Goal: Transaction & Acquisition: Purchase product/service

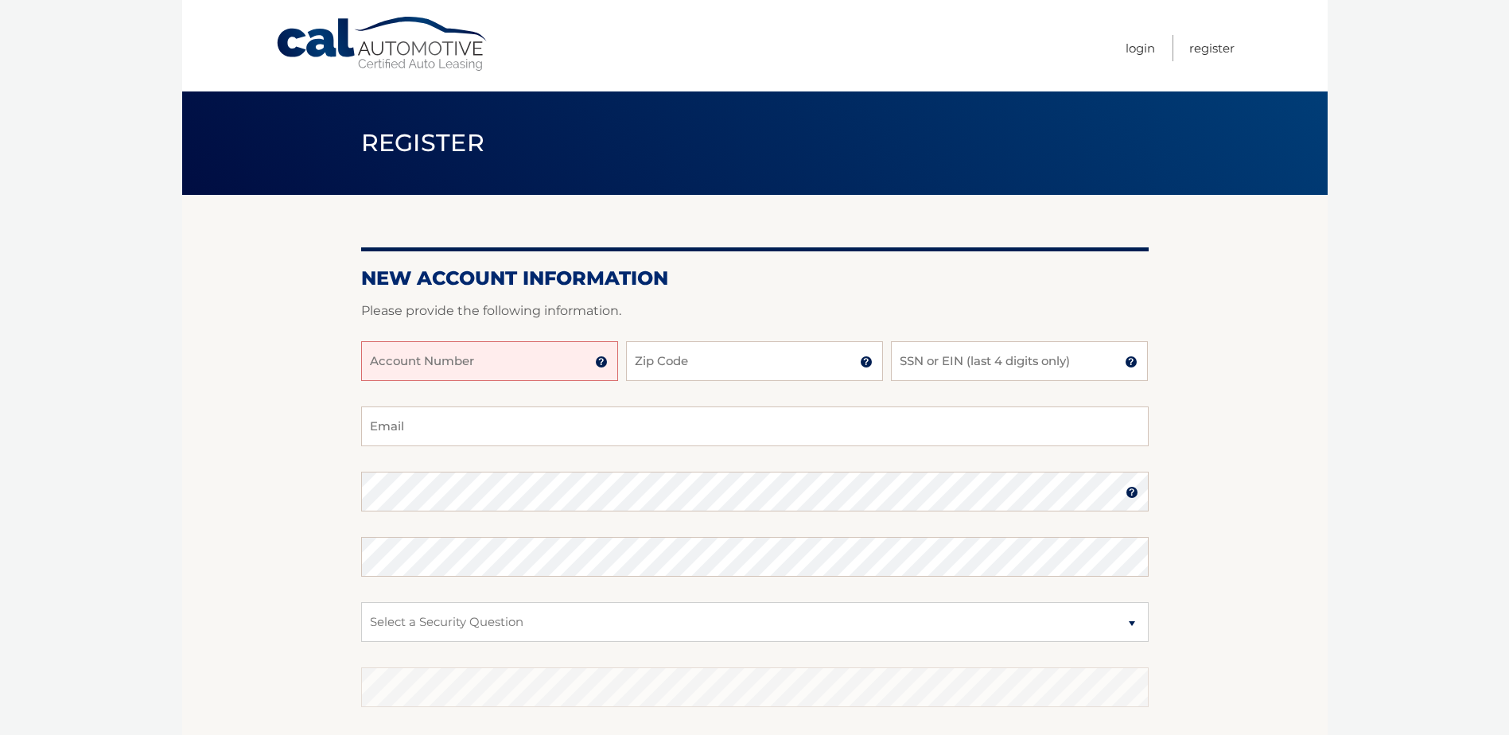
click at [521, 366] on input "Account Number" at bounding box center [489, 361] width 257 height 40
type input "44456019892"
click at [690, 368] on input "Zip Code" at bounding box center [754, 361] width 257 height 40
type input "07823"
click at [939, 348] on input "SSN or EIN (last 4 digits only)" at bounding box center [1019, 361] width 257 height 40
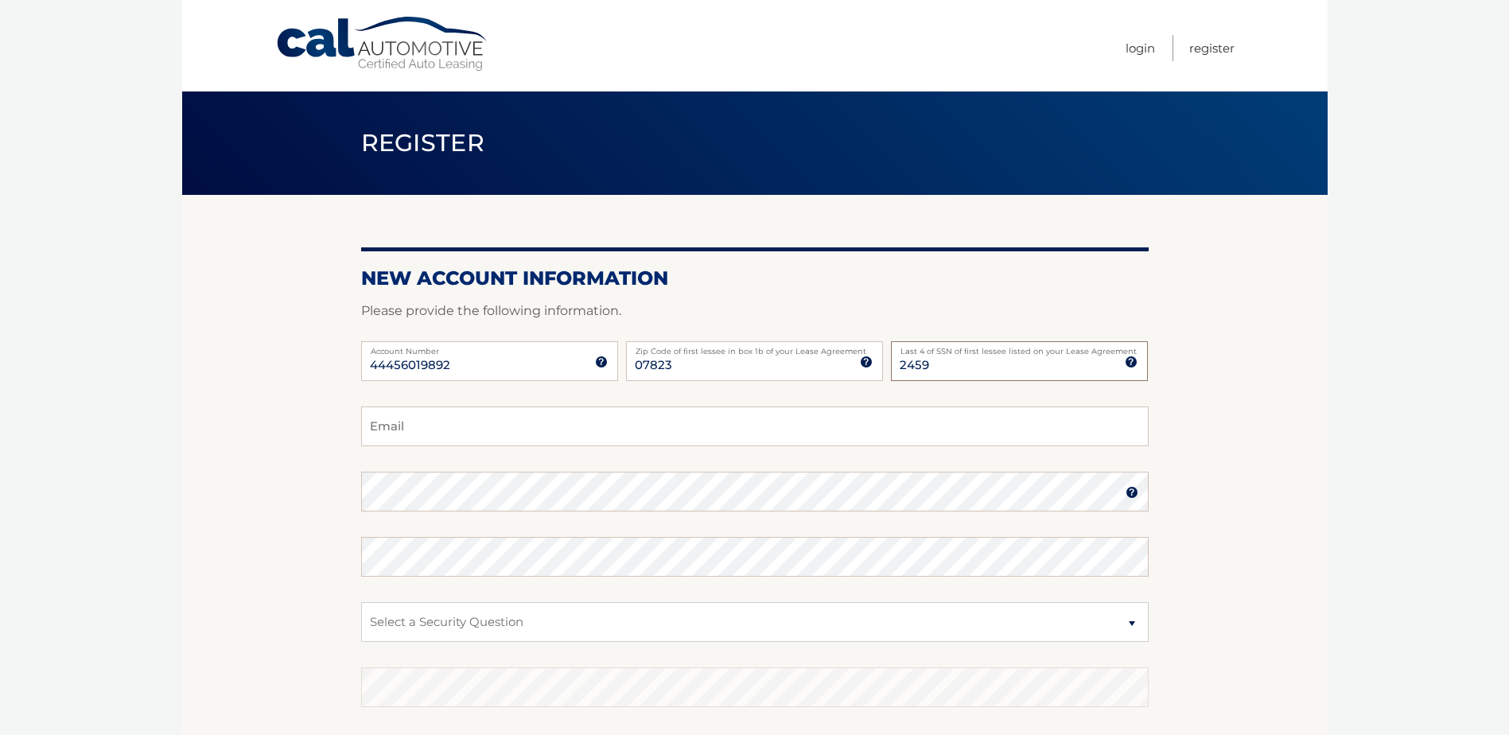
type input "2459"
click at [619, 428] on input "Email" at bounding box center [754, 426] width 787 height 40
type input "joe.kennedy07823@gmail.com"
click at [558, 623] on select "Select a Security Question What was the name of your elementary school? What is…" at bounding box center [754, 622] width 787 height 40
select select "1"
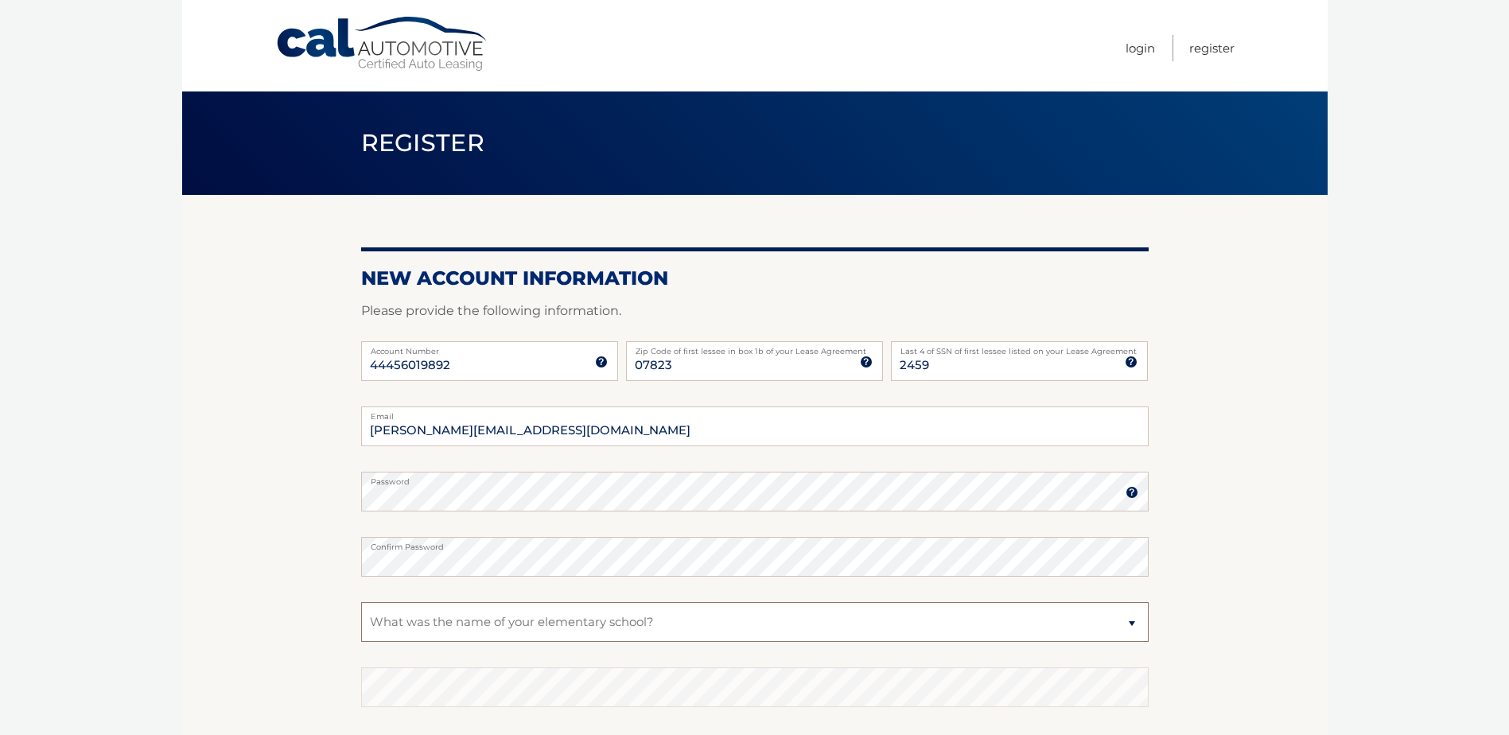
click at [361, 602] on select "Select a Security Question What was the name of your elementary school? What is…" at bounding box center [754, 622] width 787 height 40
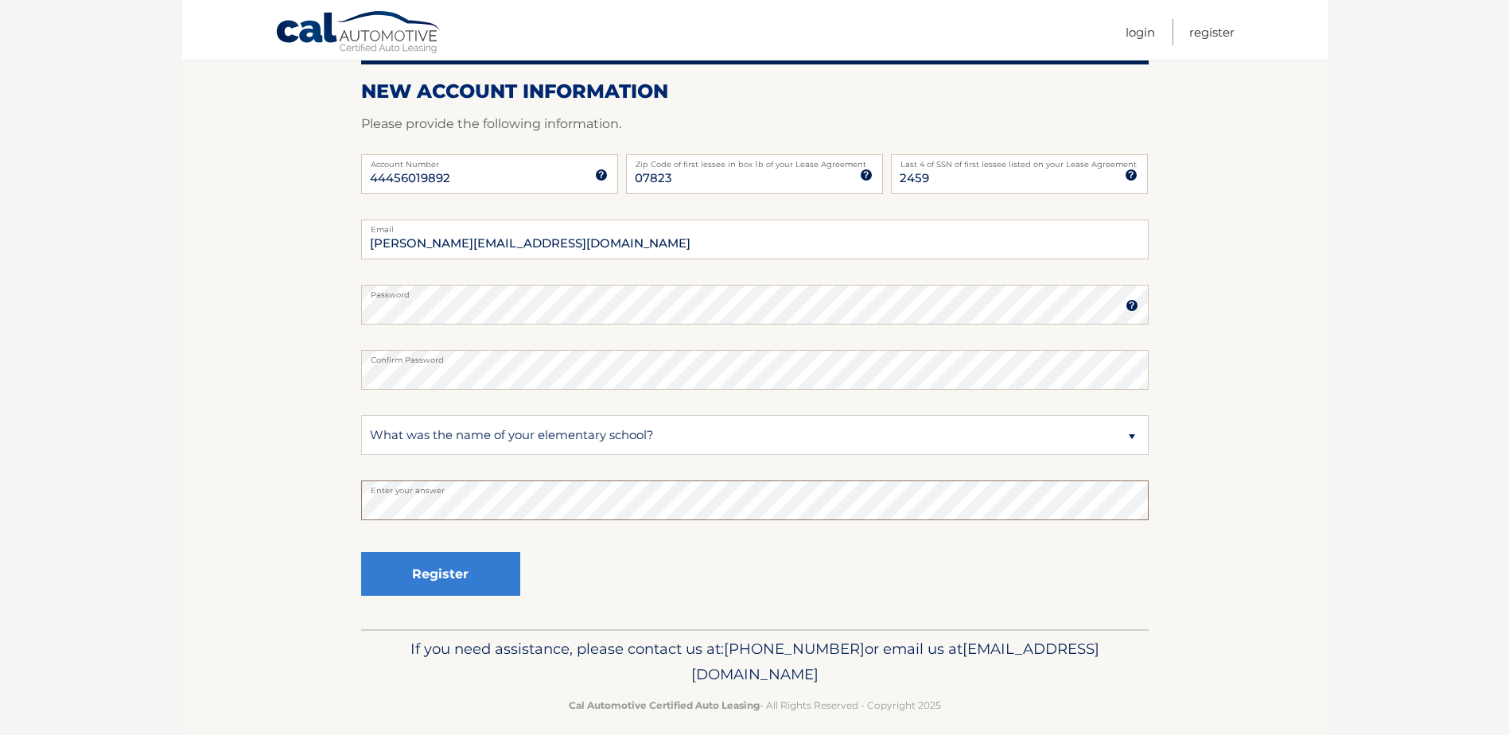
scroll to position [202, 0]
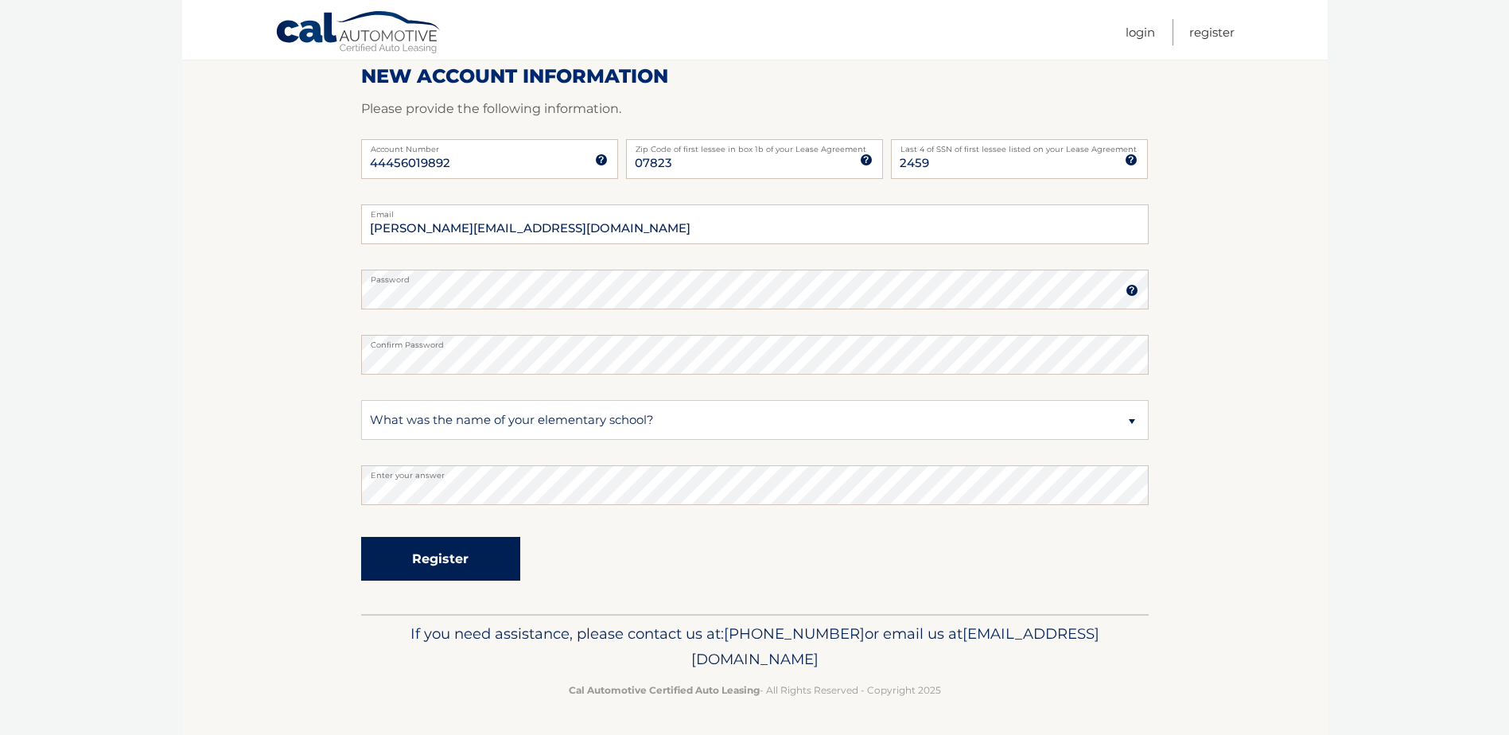
click at [460, 557] on button "Register" at bounding box center [440, 559] width 159 height 44
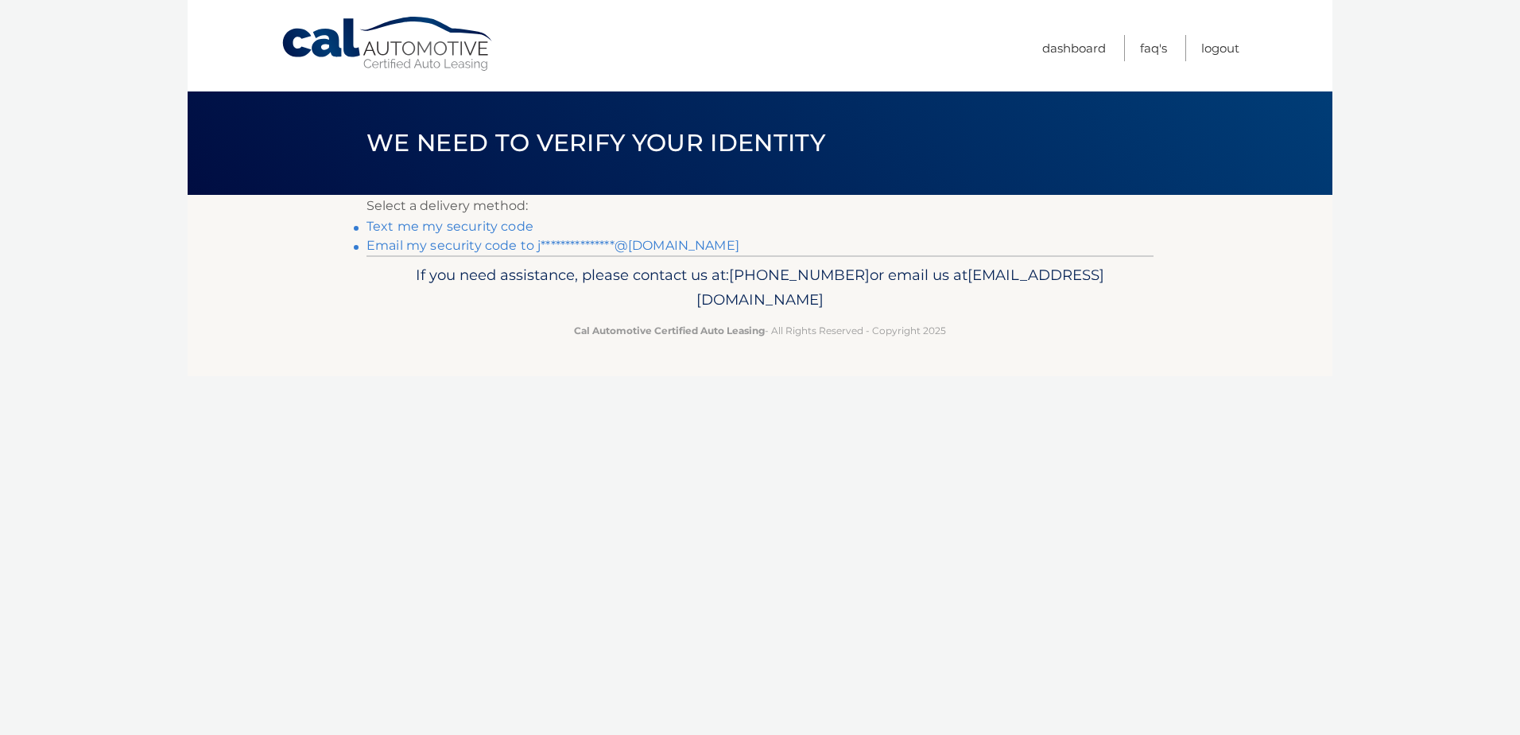
click at [451, 227] on link "Text me my security code" at bounding box center [450, 226] width 167 height 15
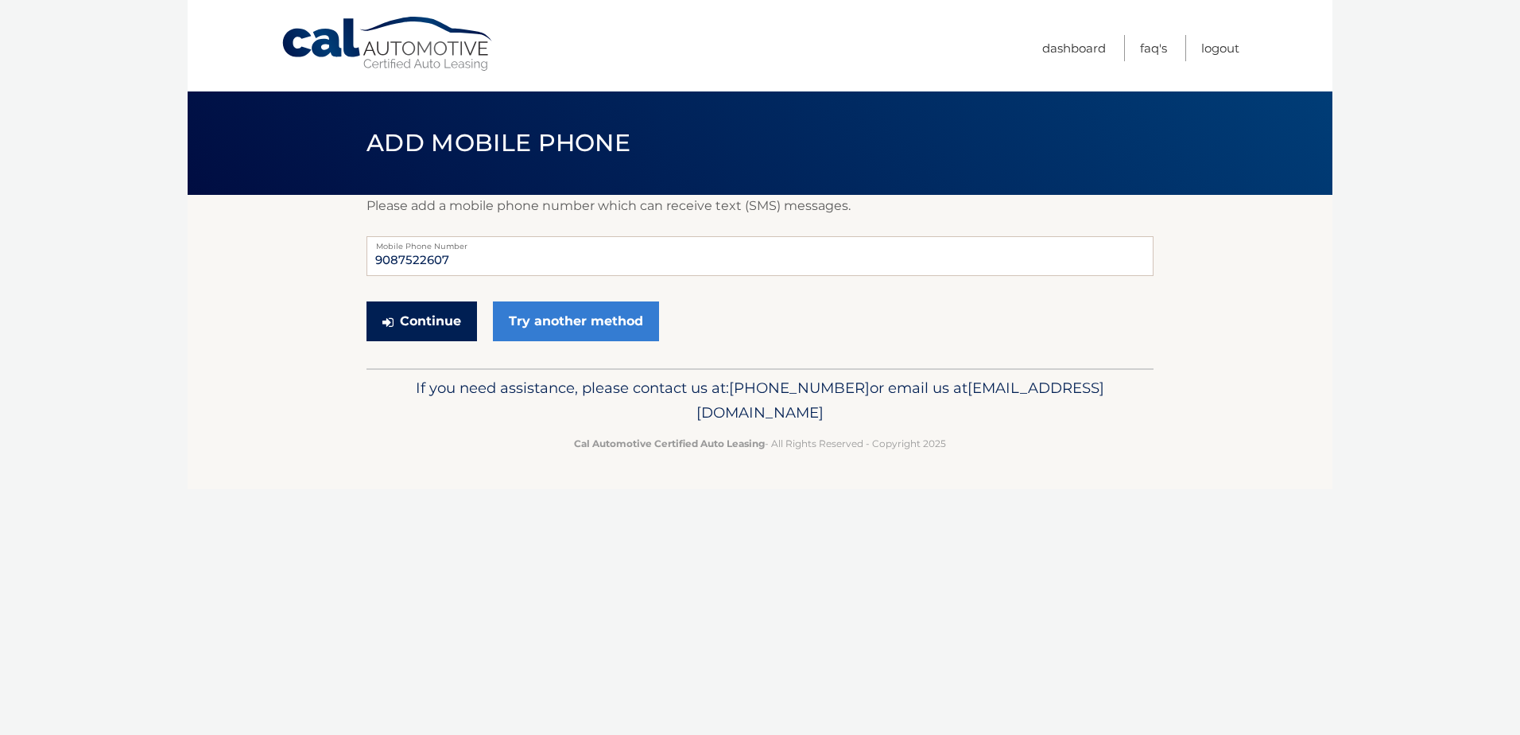
click at [447, 330] on button "Continue" at bounding box center [422, 321] width 111 height 40
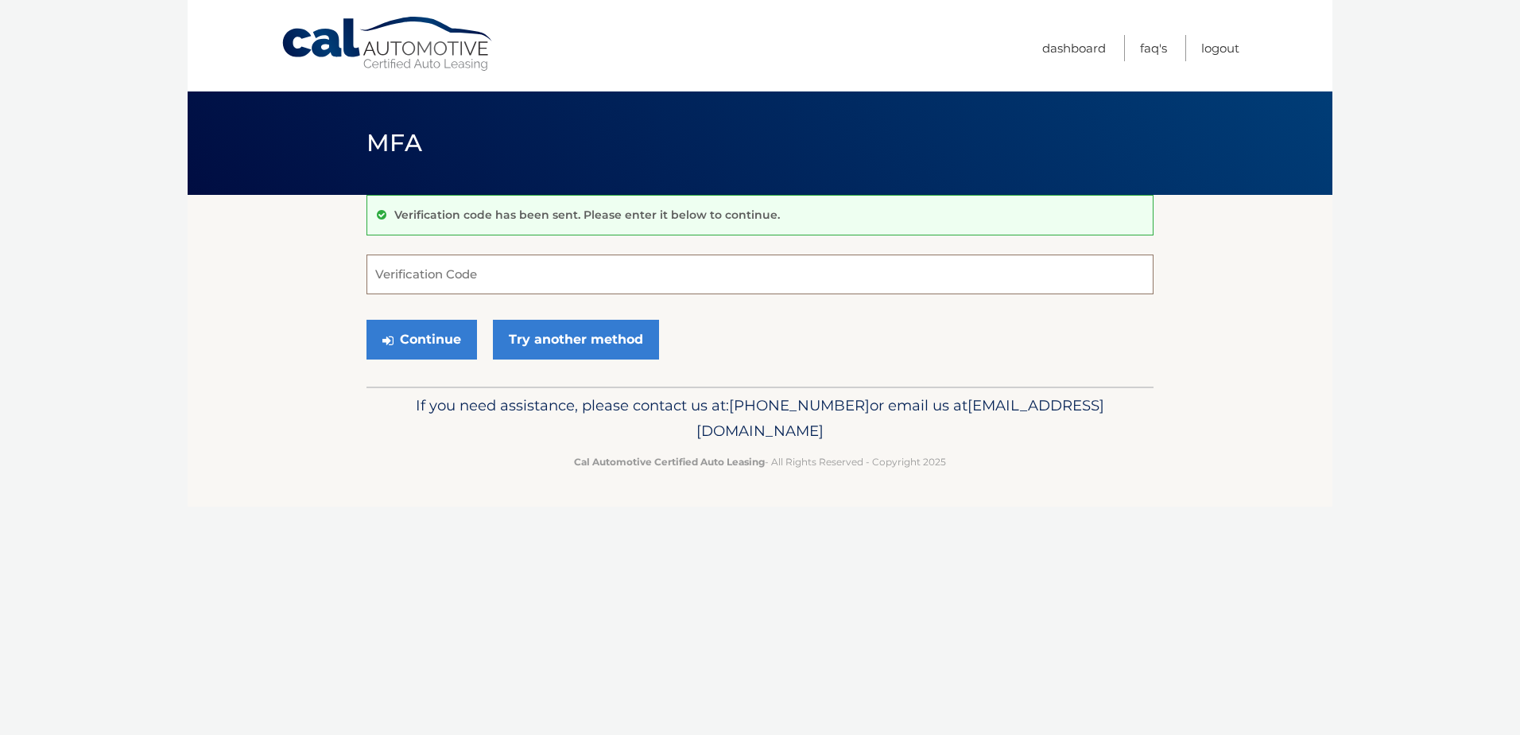
click at [426, 282] on input "Verification Code" at bounding box center [760, 274] width 787 height 40
type input "891347"
click at [425, 328] on button "Continue" at bounding box center [422, 340] width 111 height 40
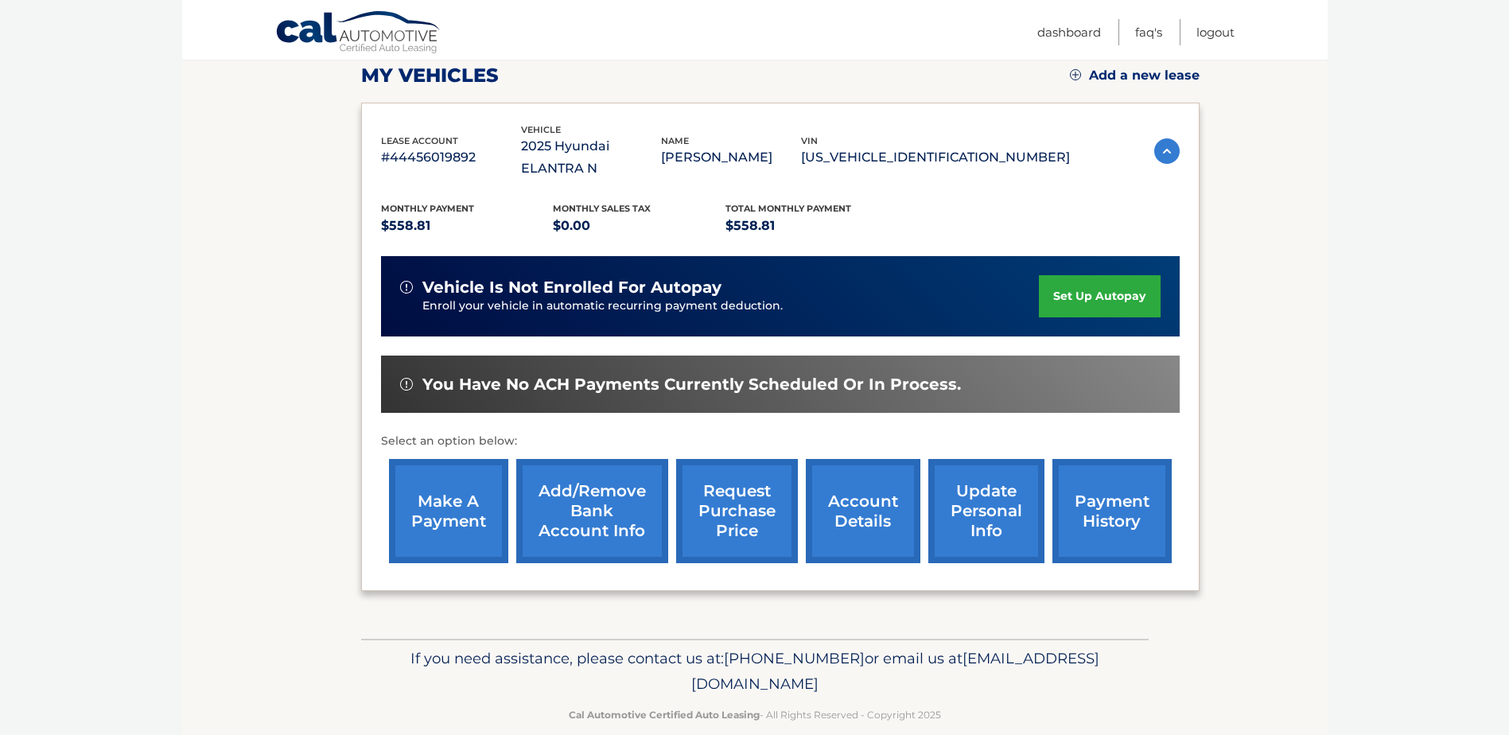
scroll to position [229, 0]
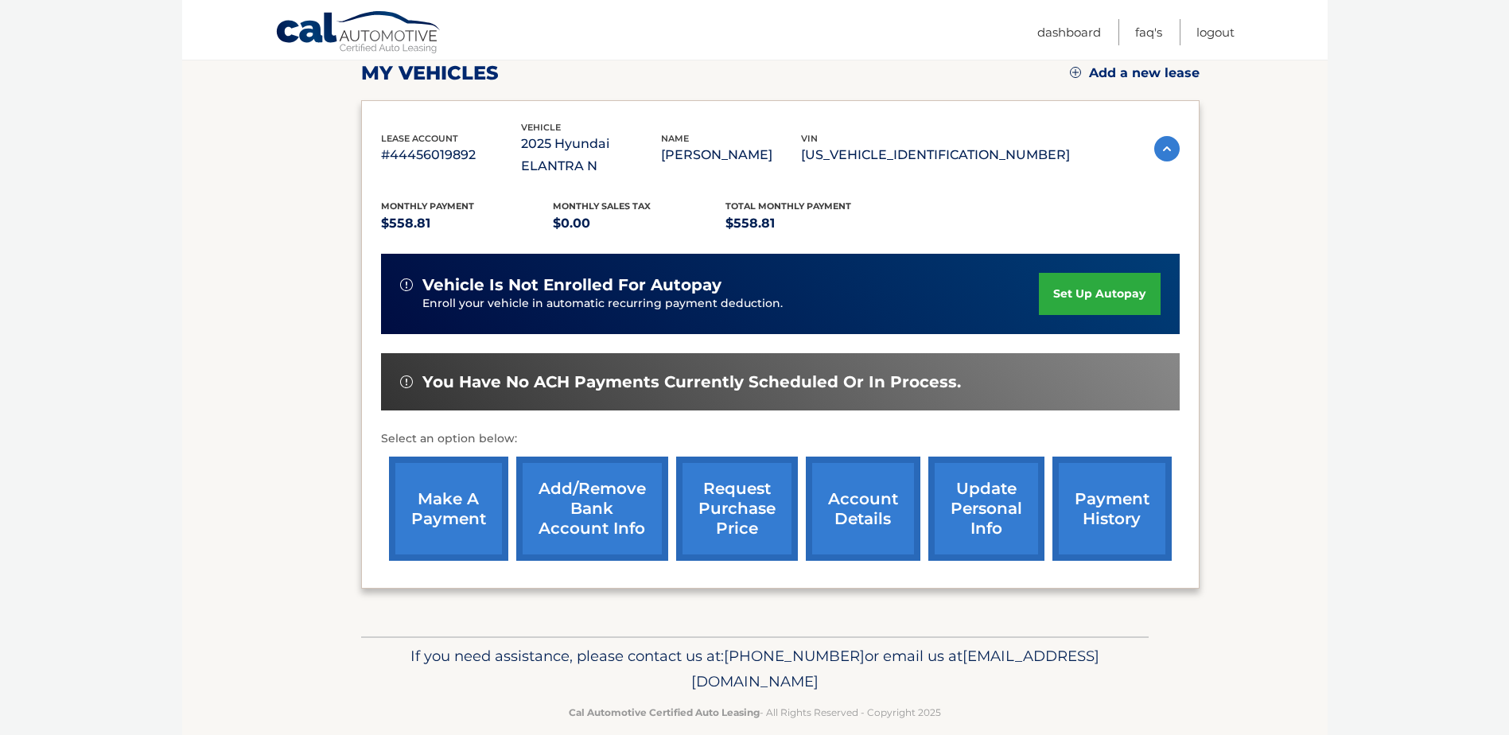
click at [448, 478] on link "make a payment" at bounding box center [448, 508] width 119 height 104
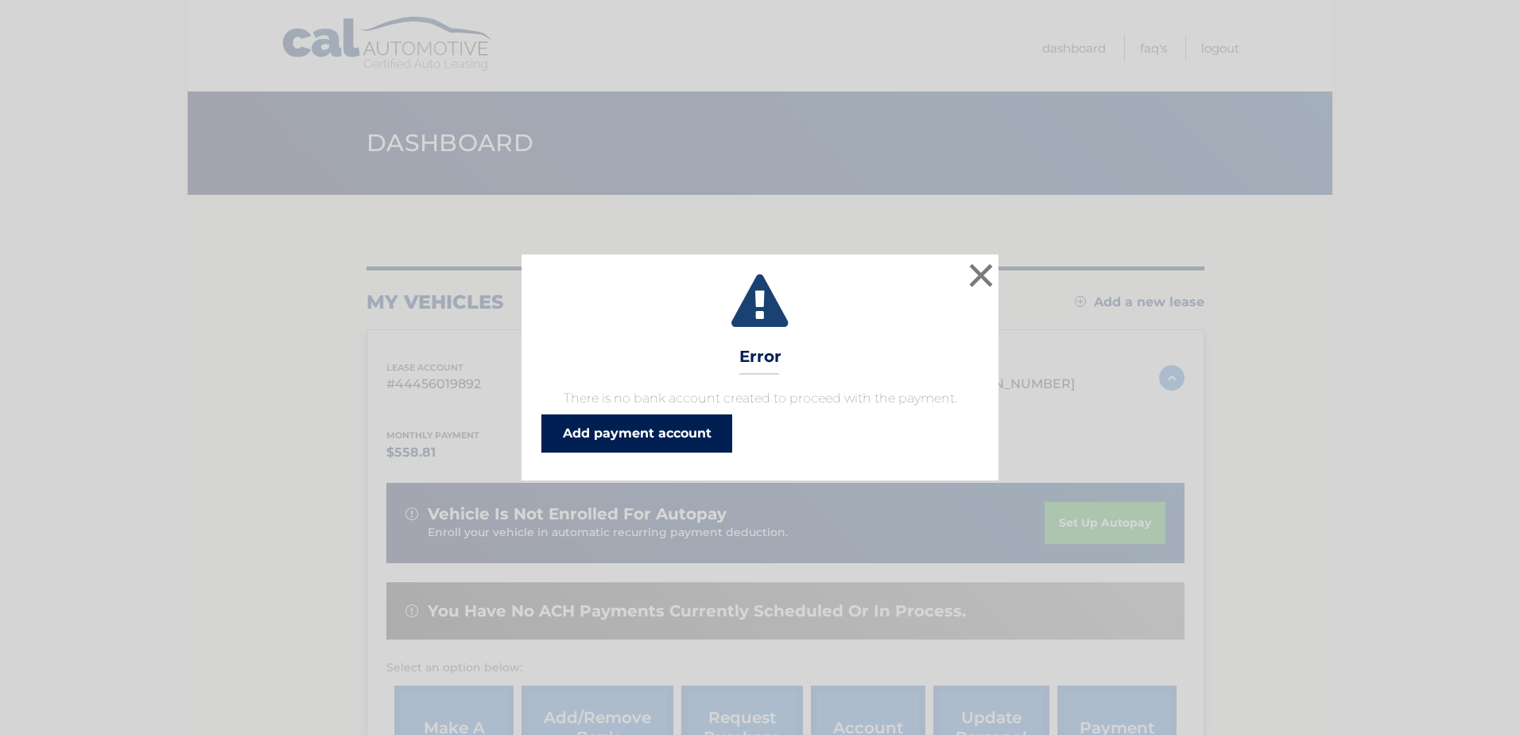
click at [647, 438] on link "Add payment account" at bounding box center [637, 433] width 191 height 38
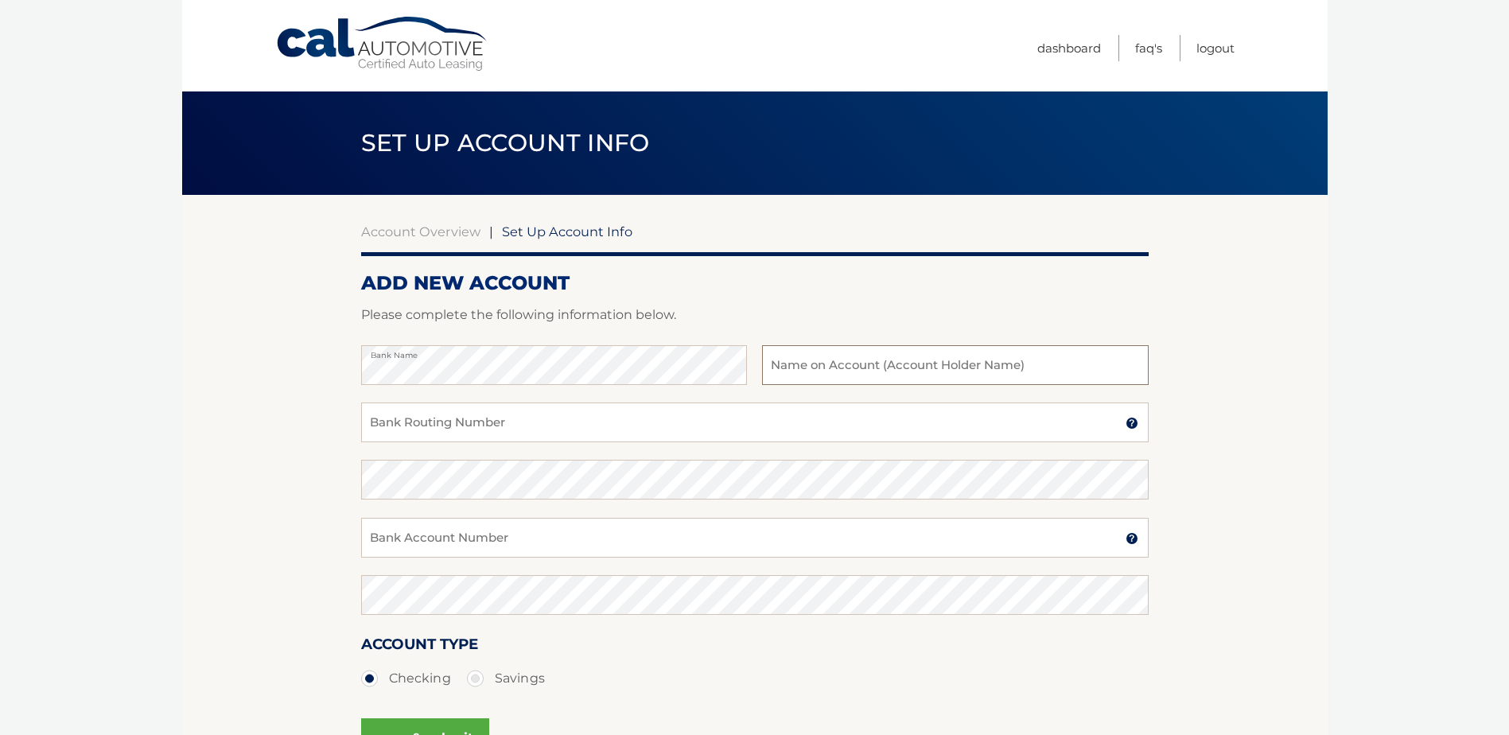
click at [801, 360] on input "text" at bounding box center [955, 365] width 386 height 40
type input "[PERSON_NAME]"
click at [764, 431] on input "Bank Routing Number" at bounding box center [754, 422] width 787 height 40
type input "021101108"
click at [622, 538] on input "Bank Account Number" at bounding box center [754, 538] width 787 height 40
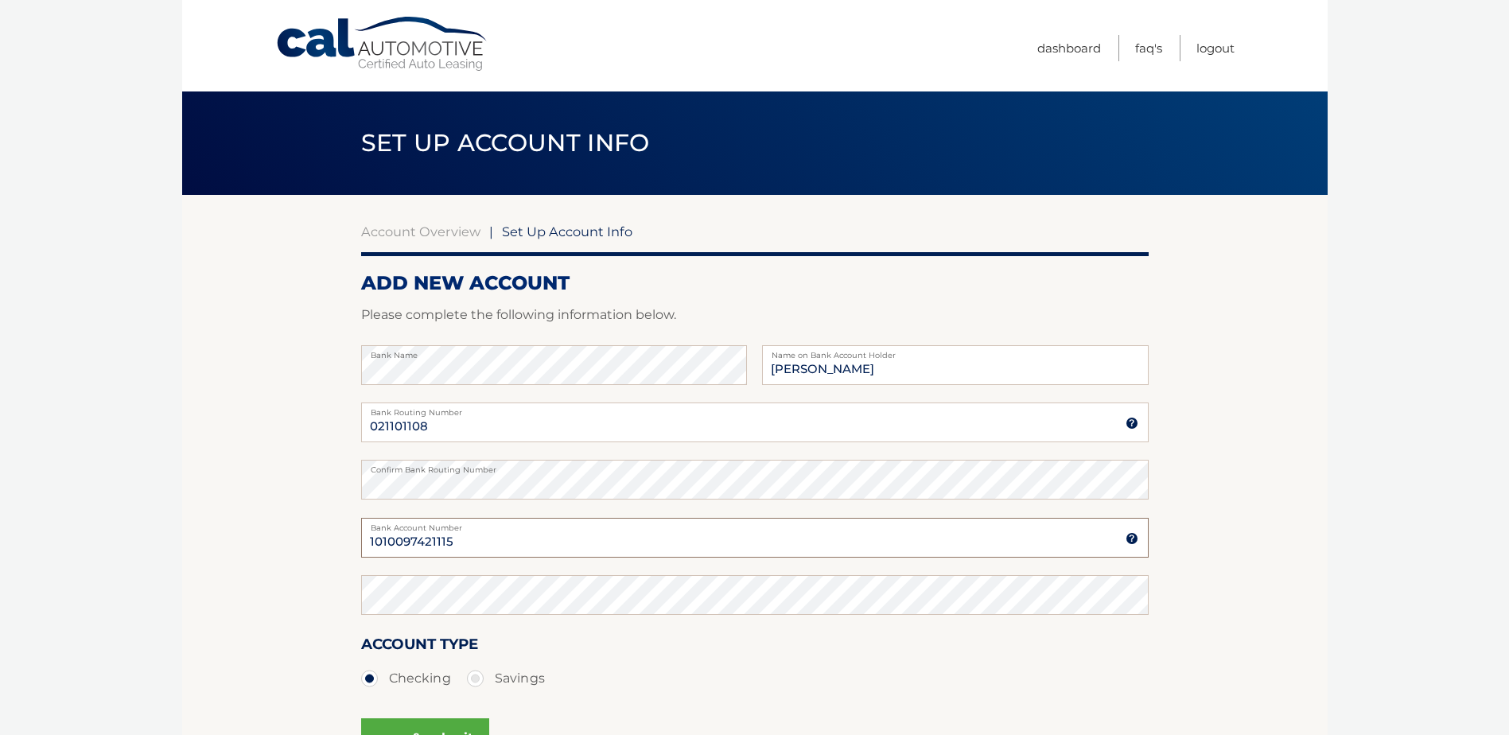
type input "1010097421115"
click at [1209, 510] on section "Account Overview | Set Up Account Info ADD NEW ACCOUNT Please complete the foll…" at bounding box center [754, 498] width 1145 height 607
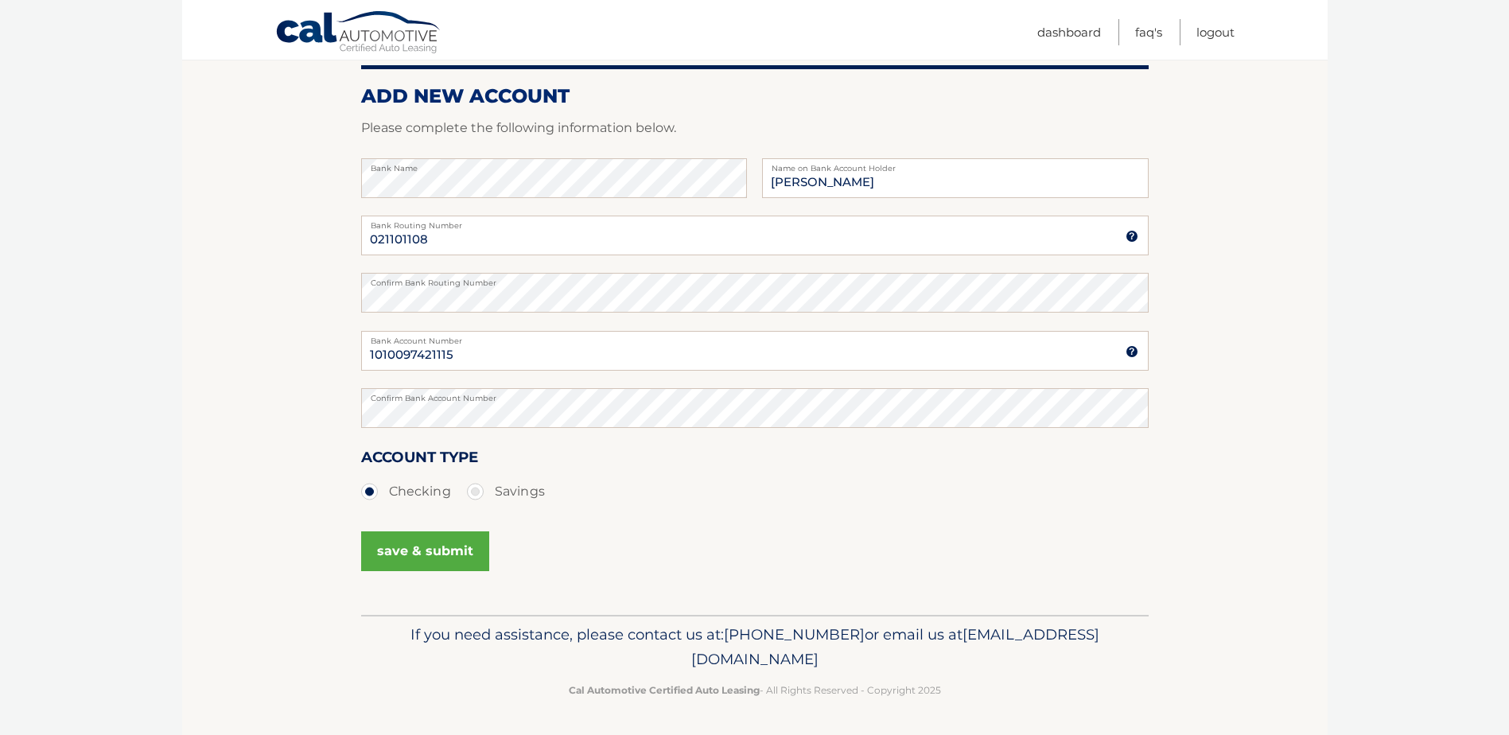
scroll to position [188, 0]
click at [414, 553] on button "save & submit" at bounding box center [425, 550] width 128 height 40
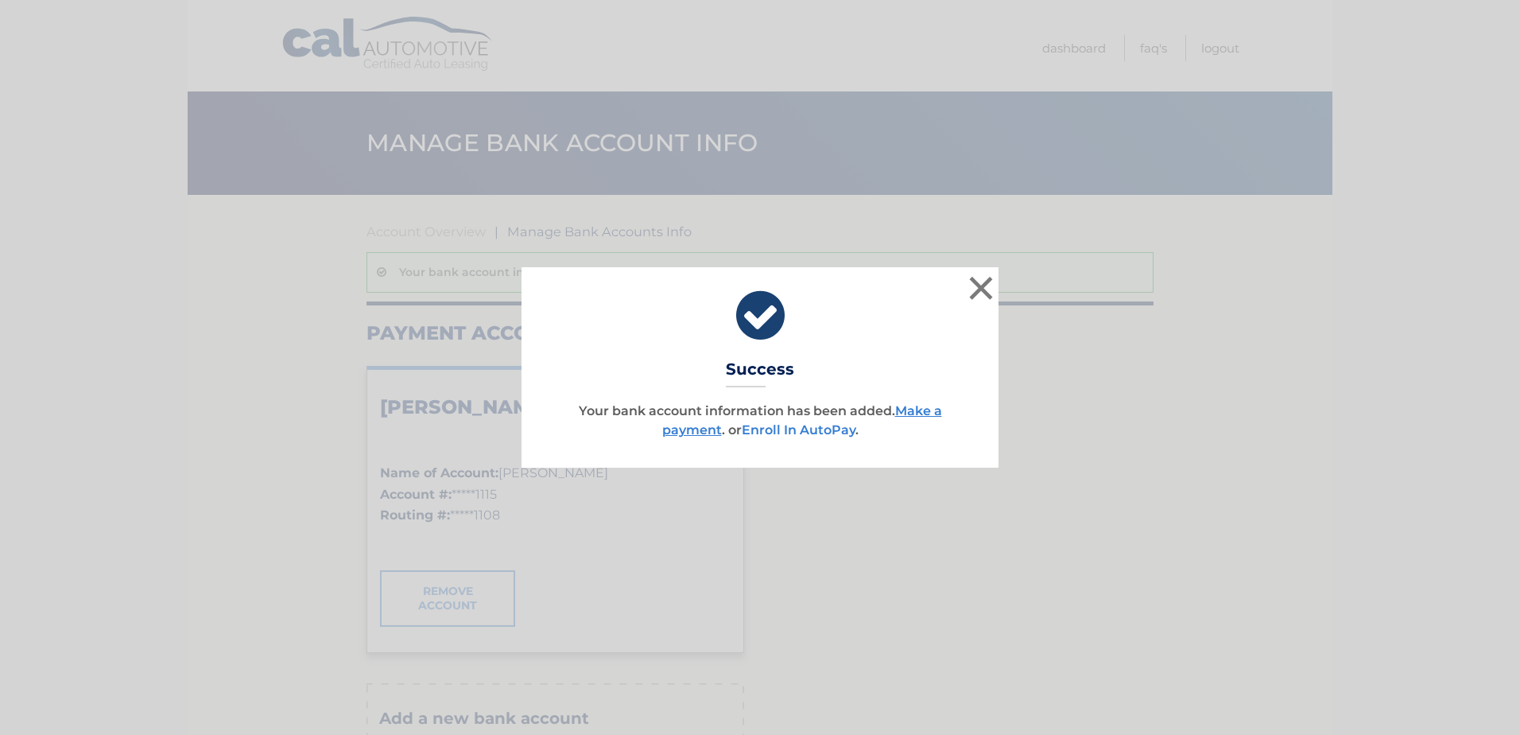
click at [783, 429] on link "Enroll In AutoPay" at bounding box center [799, 429] width 114 height 15
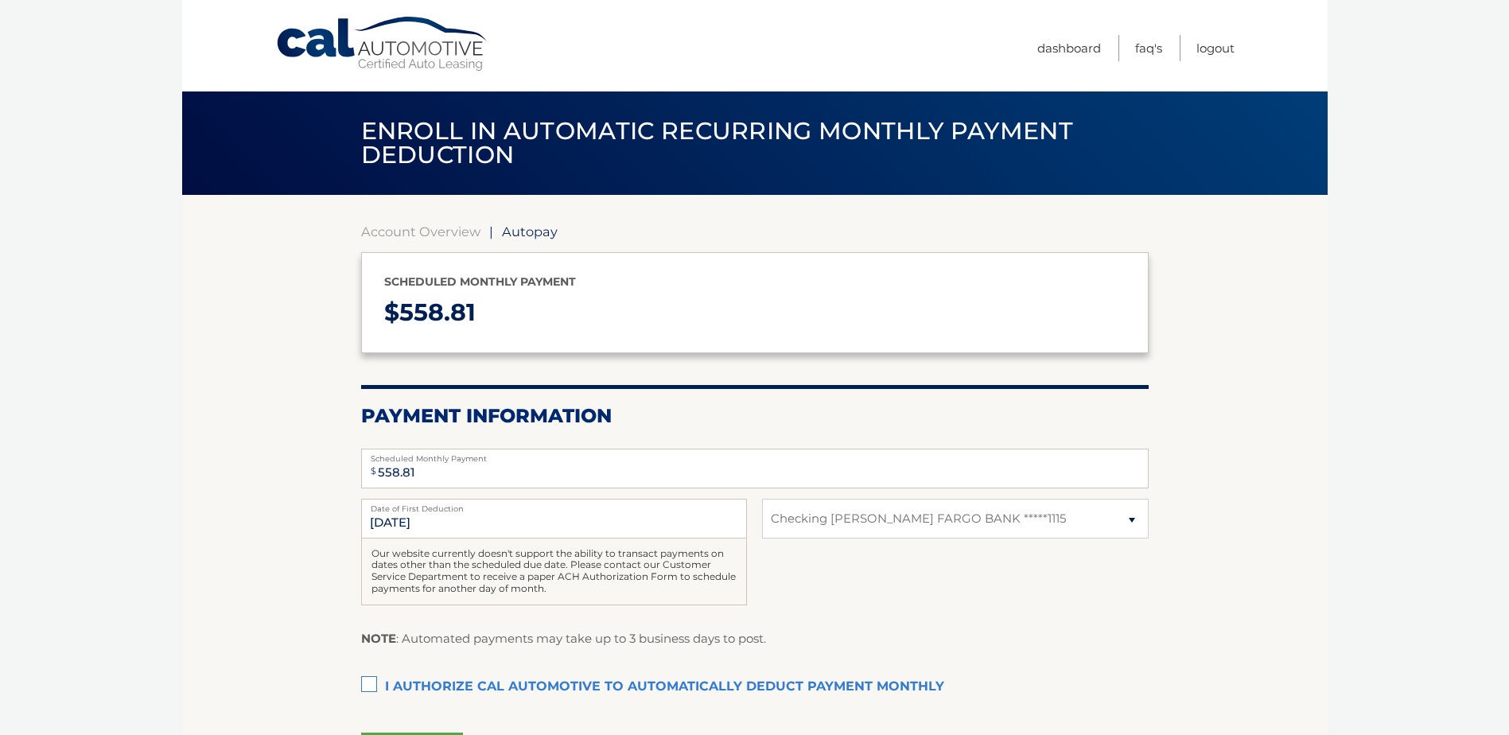
select select "OWJmMTRhZDQtMGNjYS00Yjc5LWFjNTktYzc3ZTZlZTQ0NTYz"
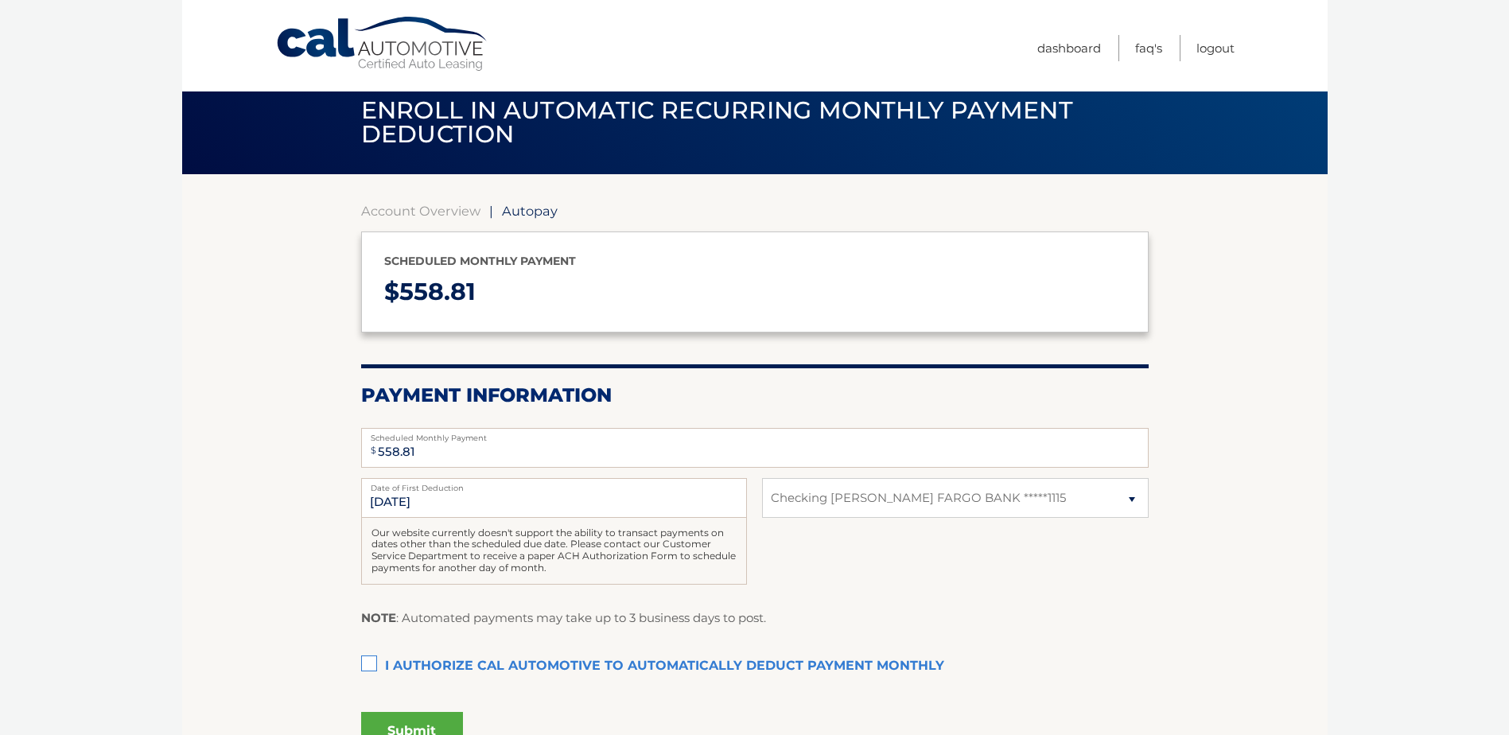
scroll to position [20, 0]
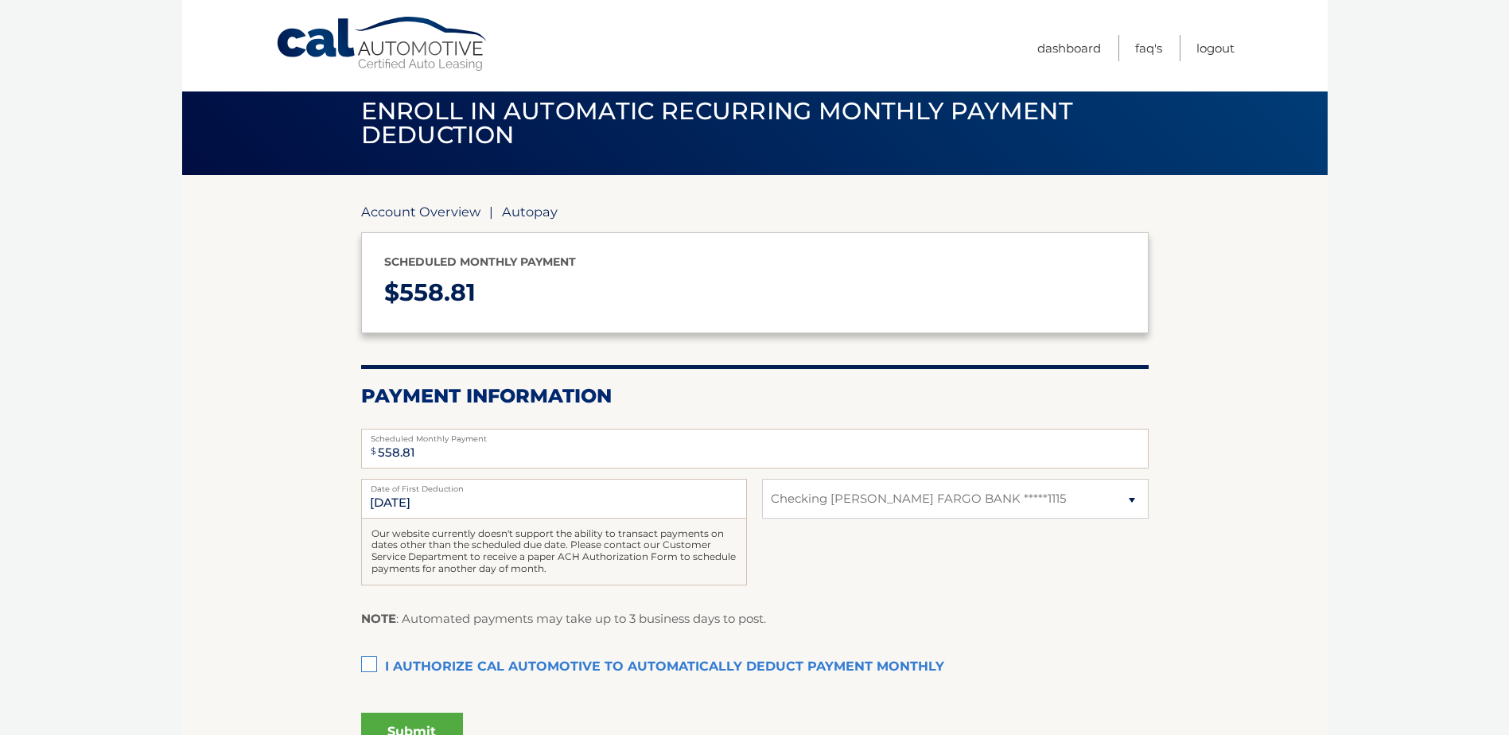
click at [414, 215] on link "Account Overview" at bounding box center [420, 212] width 119 height 16
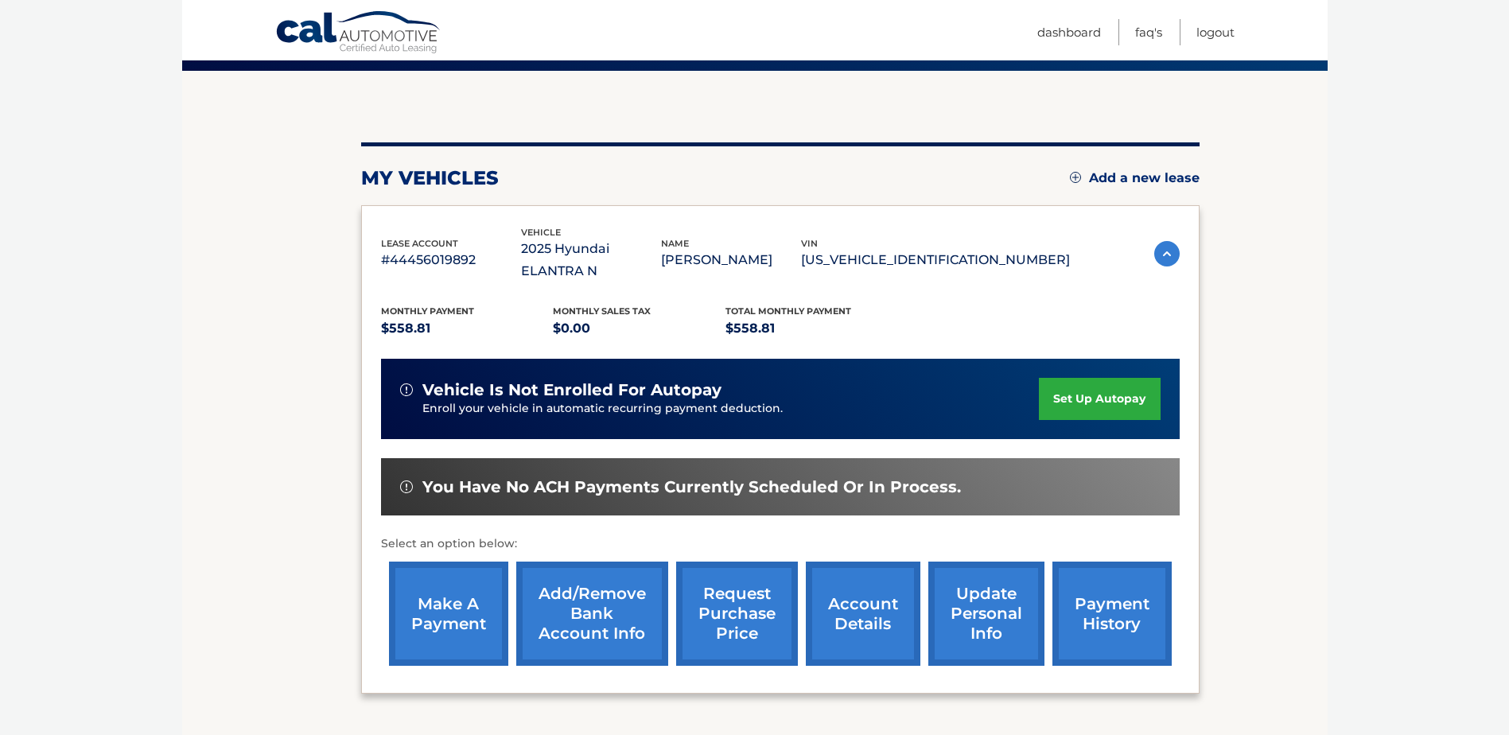
scroll to position [159, 0]
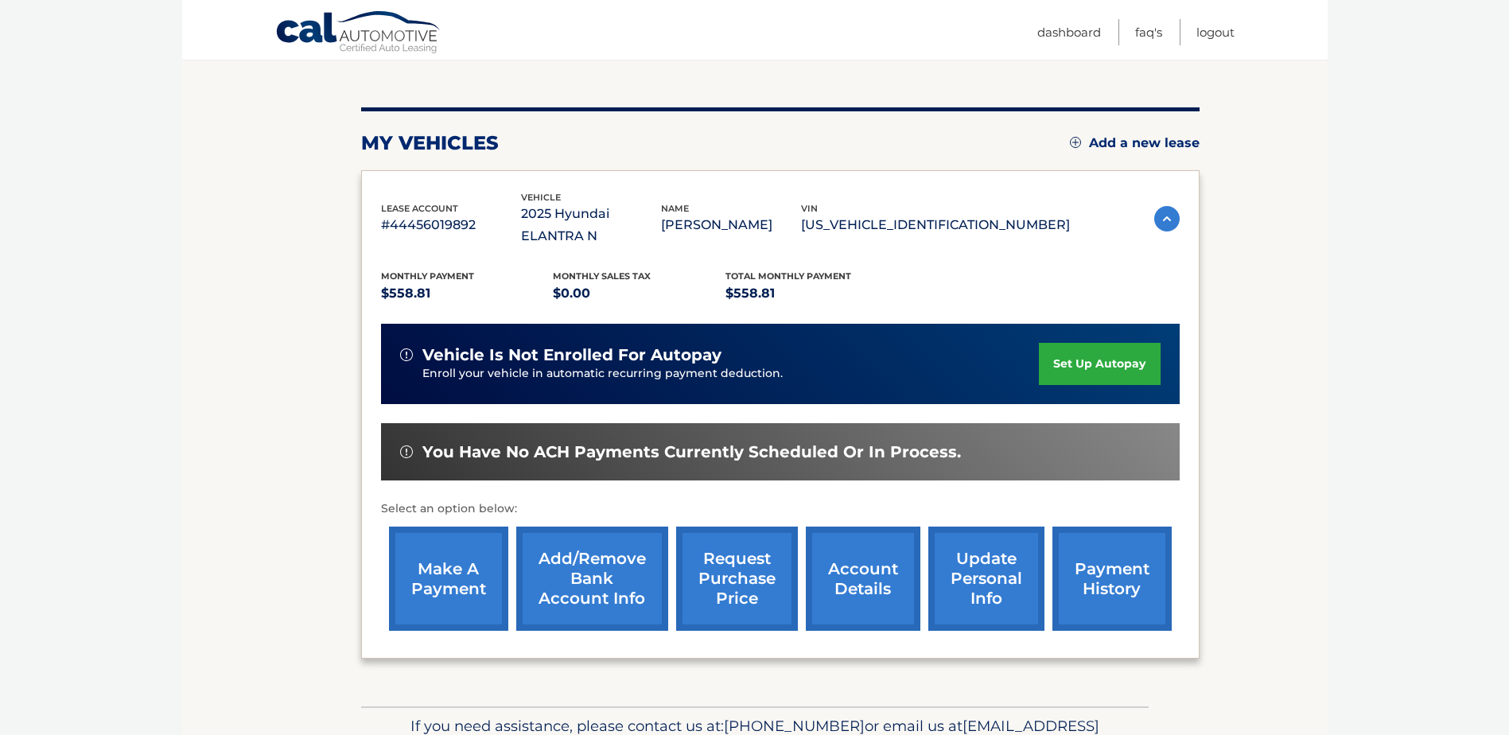
click at [440, 565] on link "make a payment" at bounding box center [448, 578] width 119 height 104
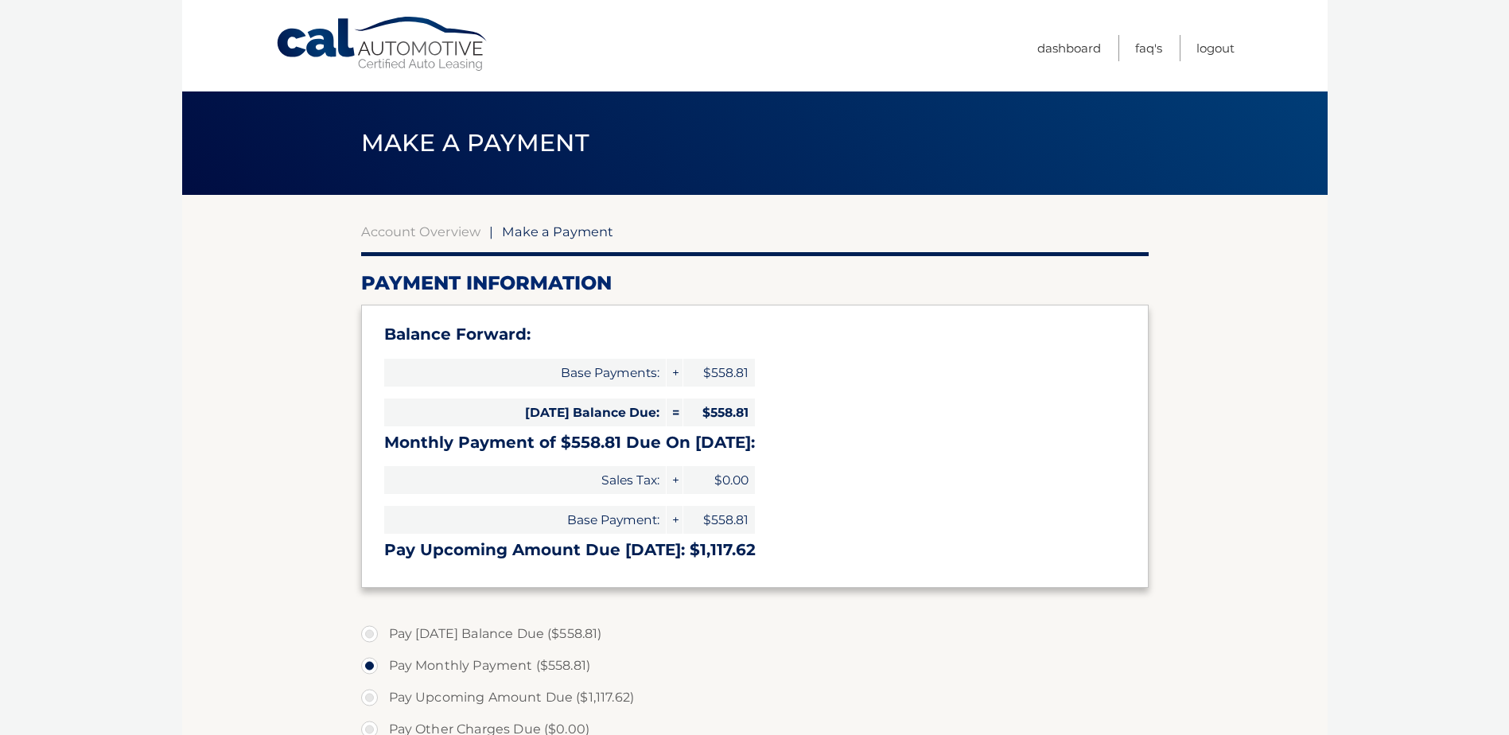
select select "OWJmMTRhZDQtMGNjYS00Yjc5LWFjNTktYzc3ZTZlZTQ0NTYz"
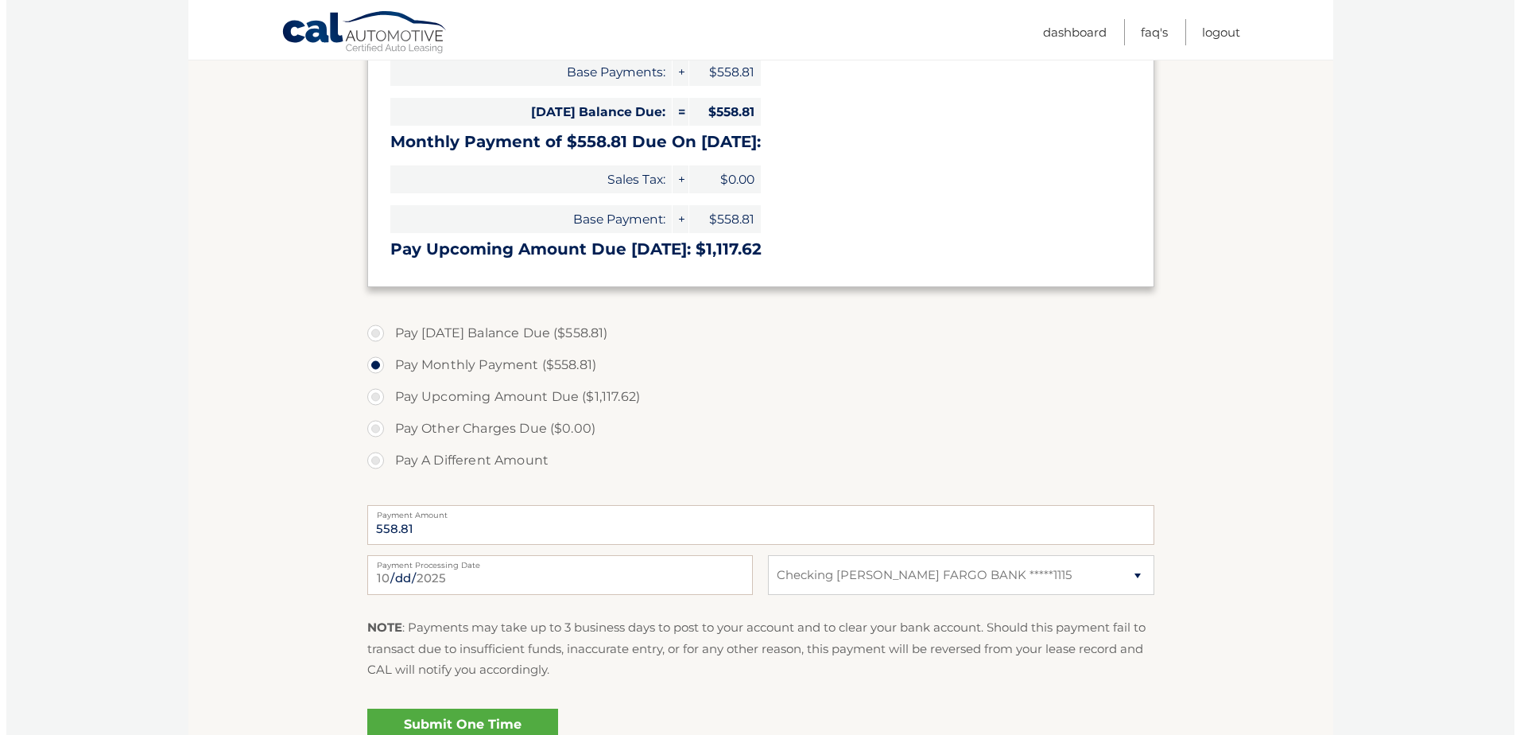
scroll to position [398, 0]
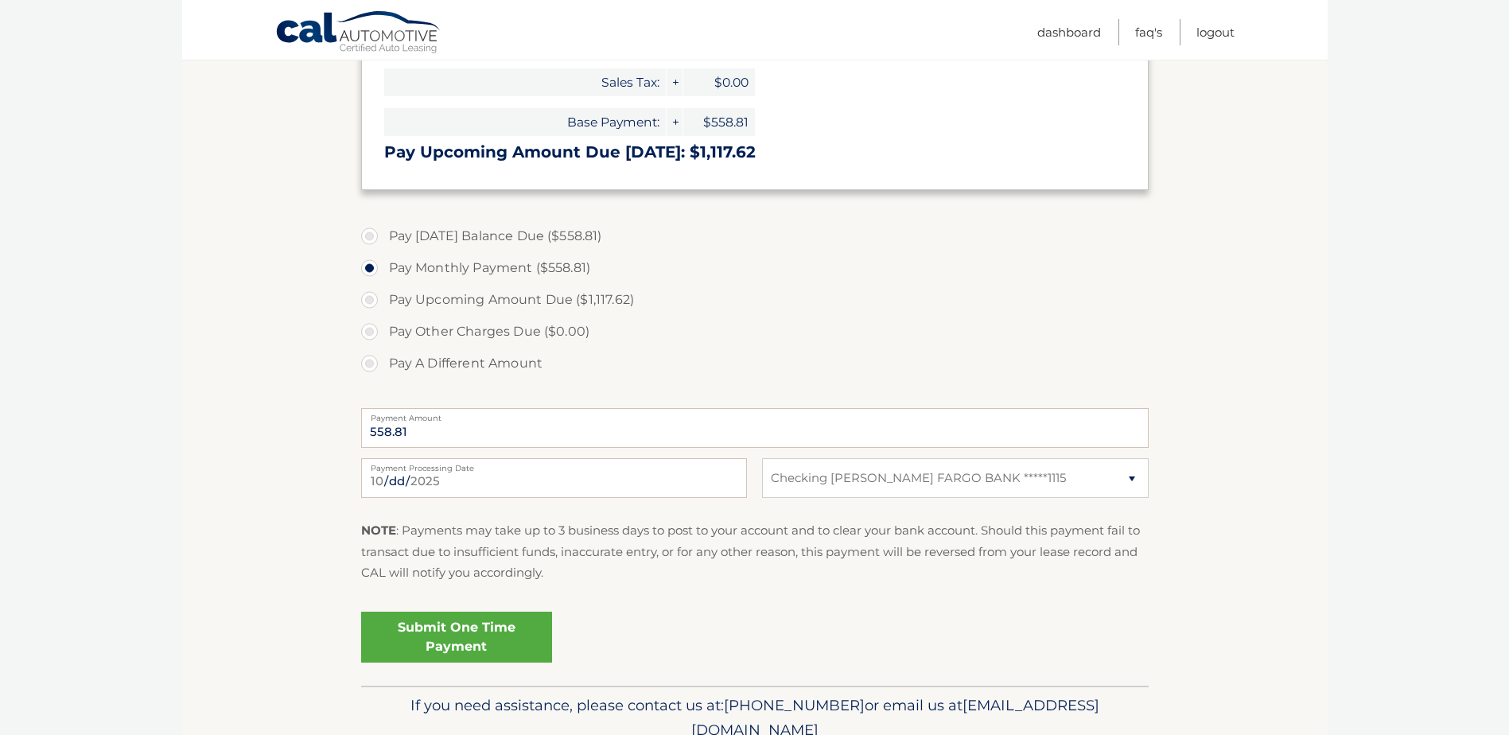
click at [495, 639] on link "Submit One Time Payment" at bounding box center [456, 637] width 191 height 51
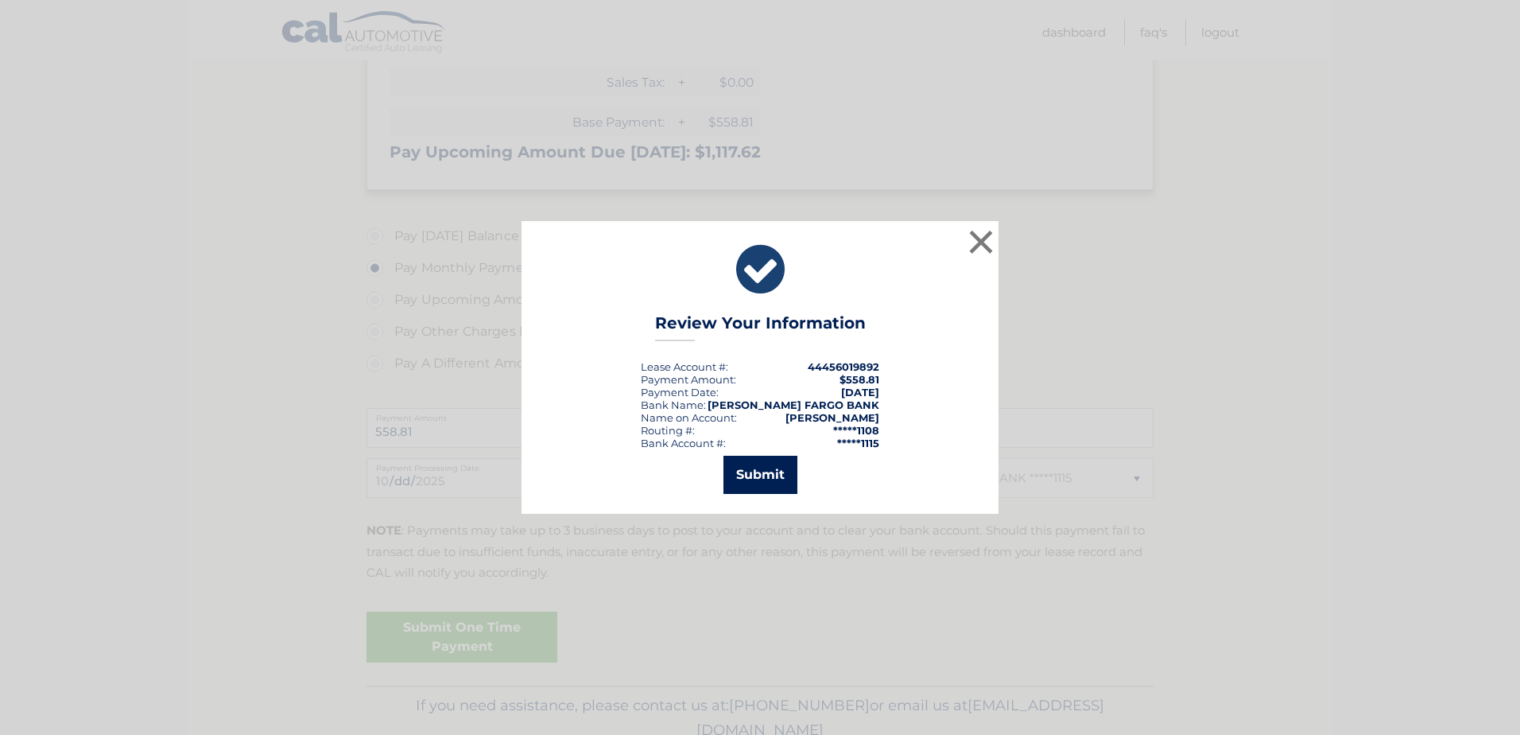
click at [748, 476] on button "Submit" at bounding box center [761, 475] width 74 height 38
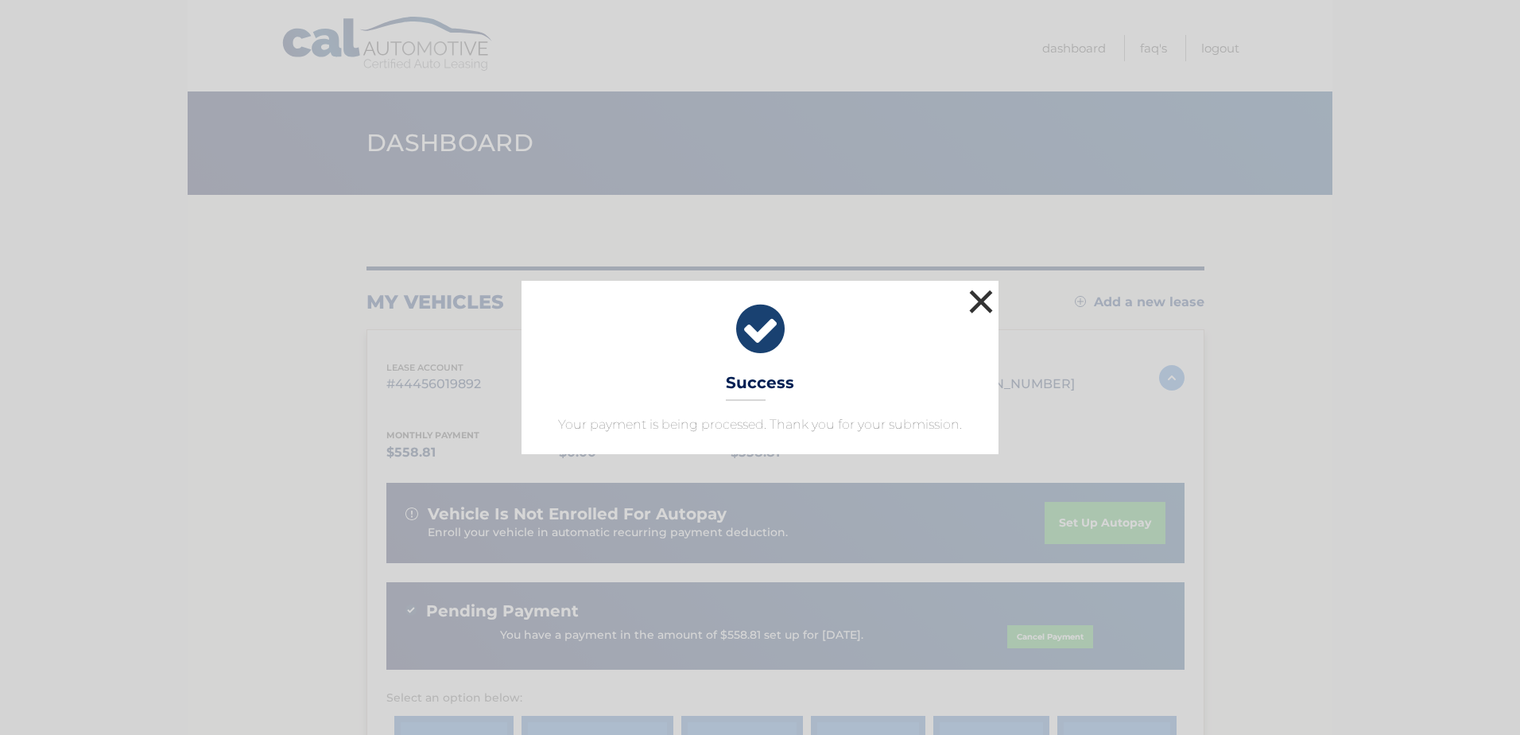
click at [983, 301] on button "×" at bounding box center [981, 301] width 32 height 32
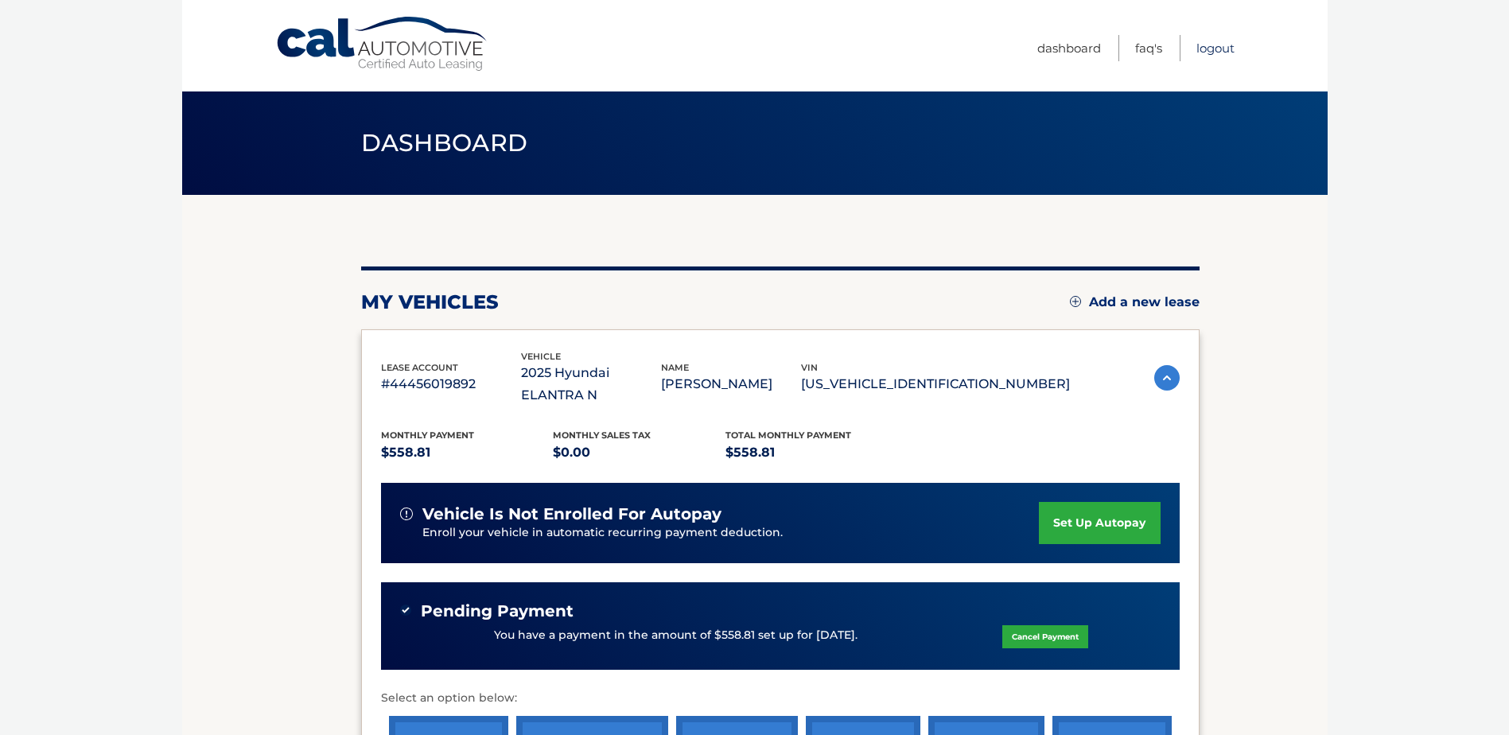
click at [1223, 46] on link "Logout" at bounding box center [1215, 48] width 38 height 26
